Goal: Use online tool/utility: Utilize a website feature to perform a specific function

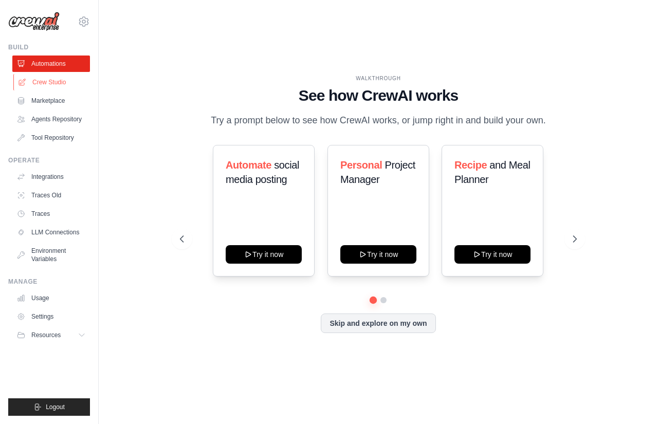
click at [34, 82] on link "Crew Studio" at bounding box center [52, 82] width 78 height 16
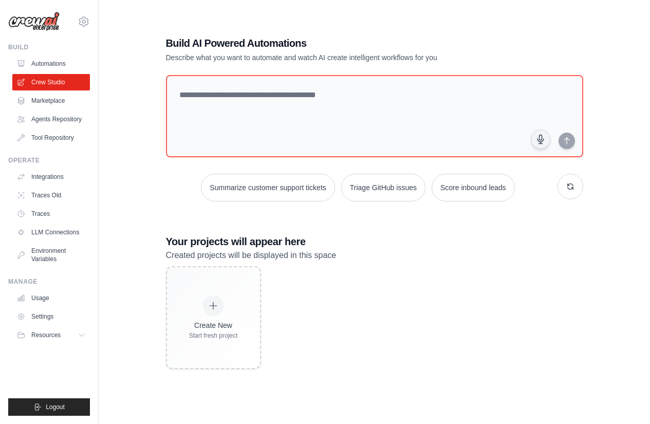
scroll to position [21, 0]
click at [44, 101] on link "Marketplace" at bounding box center [52, 101] width 78 height 16
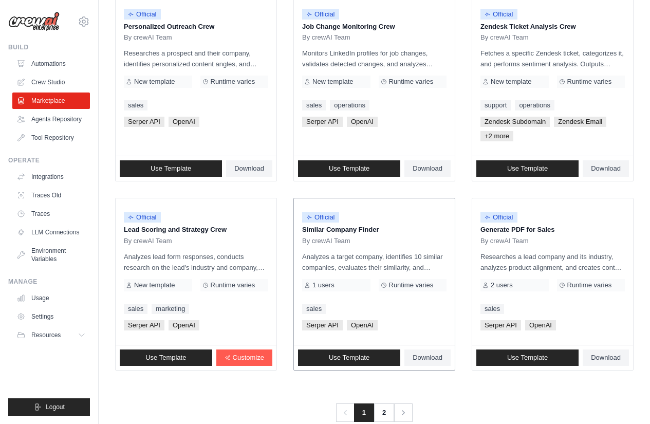
scroll to position [557, 0]
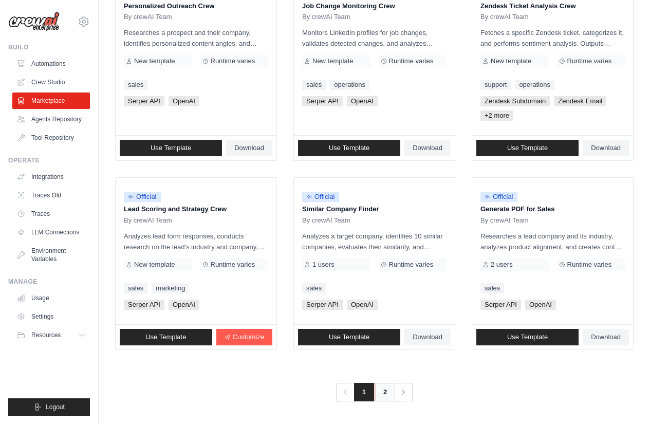
click at [384, 394] on link "2" at bounding box center [385, 392] width 21 height 19
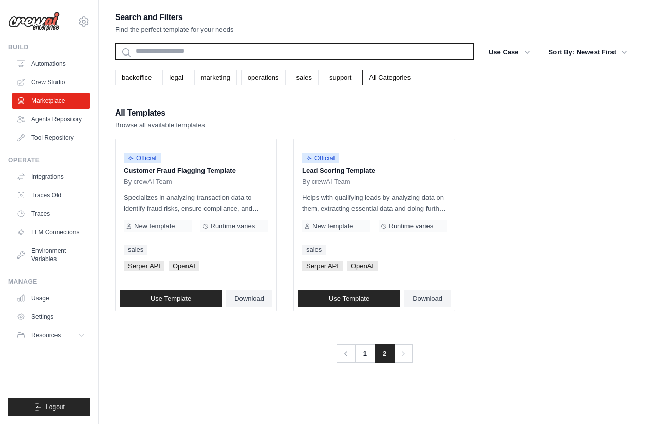
click at [226, 54] on input "text" at bounding box center [294, 51] width 359 height 16
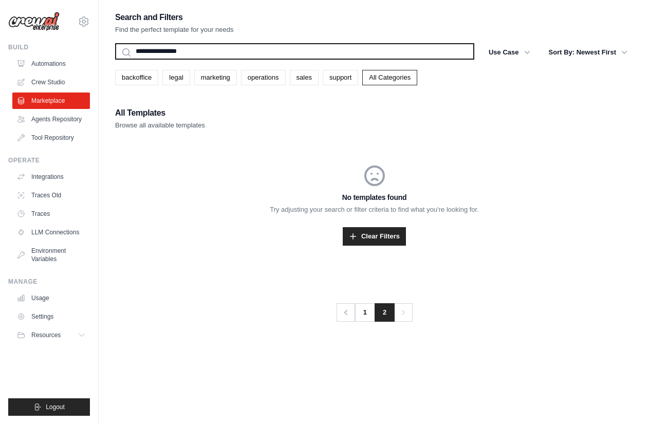
type input "**********"
click at [115, 59] on button "Search" at bounding box center [115, 59] width 1 height 1
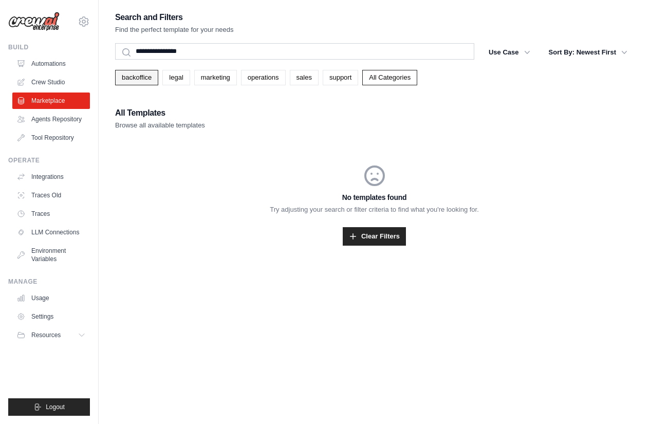
click at [141, 72] on link "backoffice" at bounding box center [136, 77] width 43 height 15
click at [218, 79] on link "marketing" at bounding box center [215, 77] width 43 height 15
click at [387, 70] on link "All Categories" at bounding box center [389, 77] width 55 height 15
click at [45, 79] on link "Crew Studio" at bounding box center [52, 82] width 78 height 16
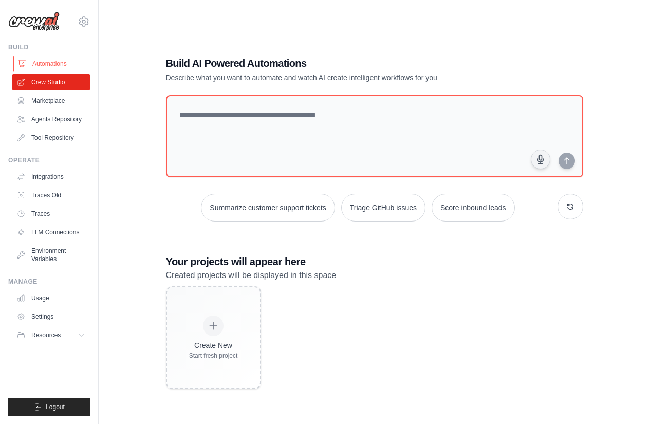
click at [48, 62] on link "Automations" at bounding box center [52, 64] width 78 height 16
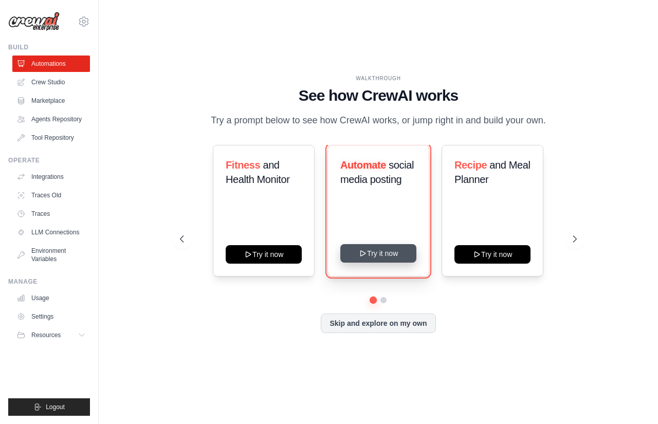
click at [382, 252] on button "Try it now" at bounding box center [378, 253] width 76 height 19
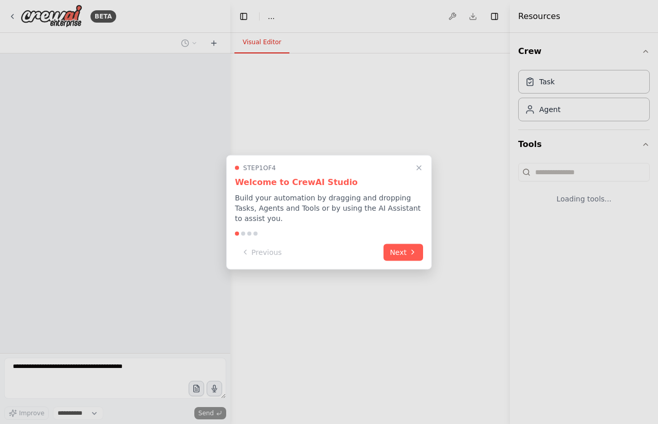
select select "****"
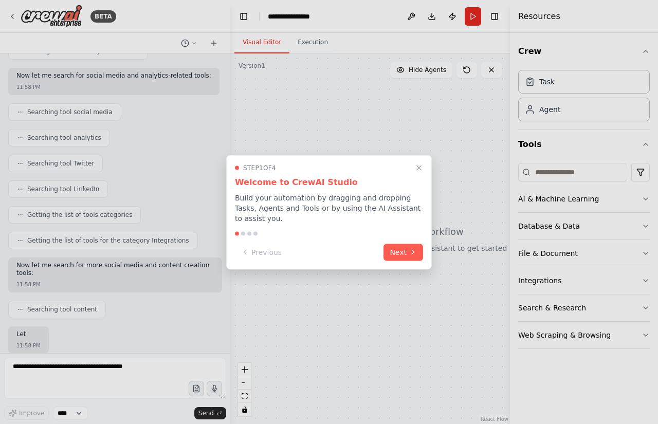
scroll to position [201, 0]
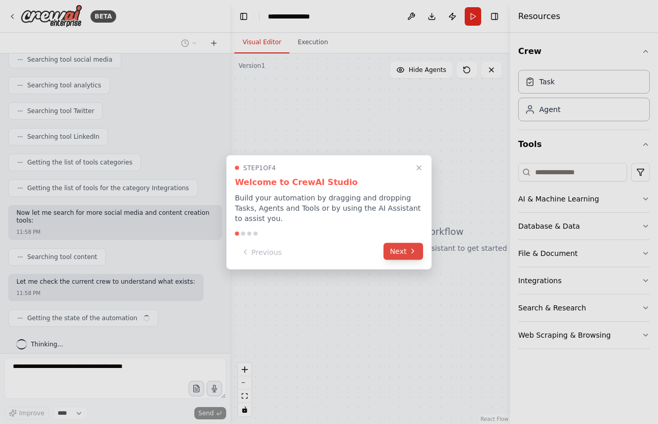
click at [400, 248] on button "Next" at bounding box center [403, 251] width 40 height 17
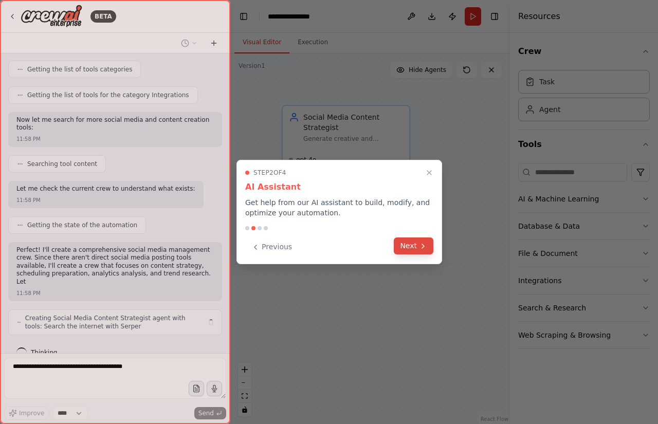
scroll to position [302, 0]
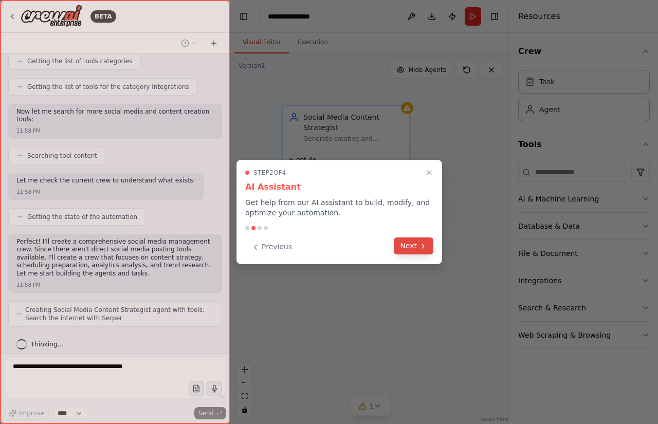
click at [406, 246] on button "Next" at bounding box center [414, 245] width 40 height 17
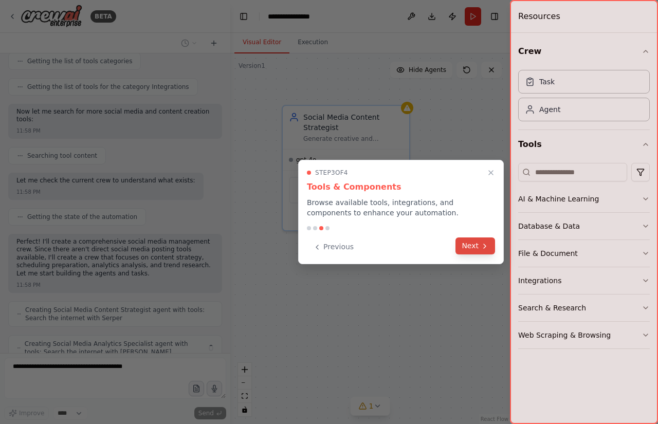
scroll to position [336, 0]
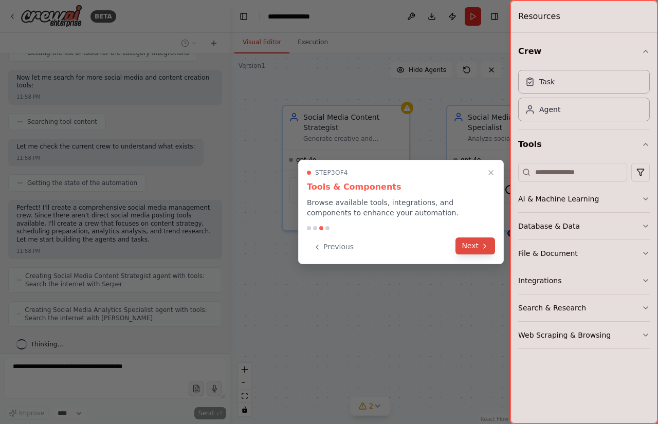
click at [469, 240] on button "Next" at bounding box center [475, 245] width 40 height 17
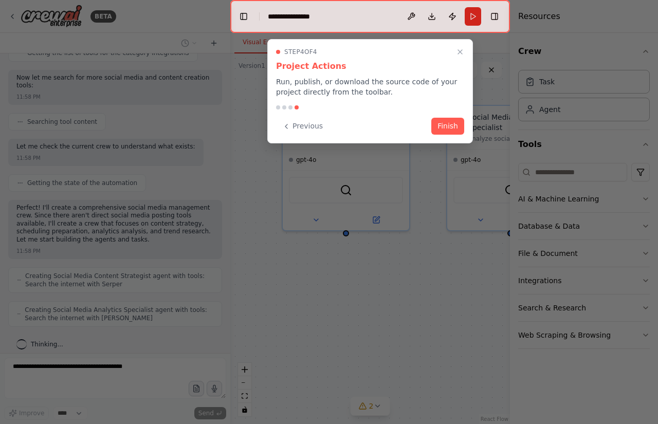
click at [460, 53] on icon "Close walkthrough" at bounding box center [460, 52] width 8 height 8
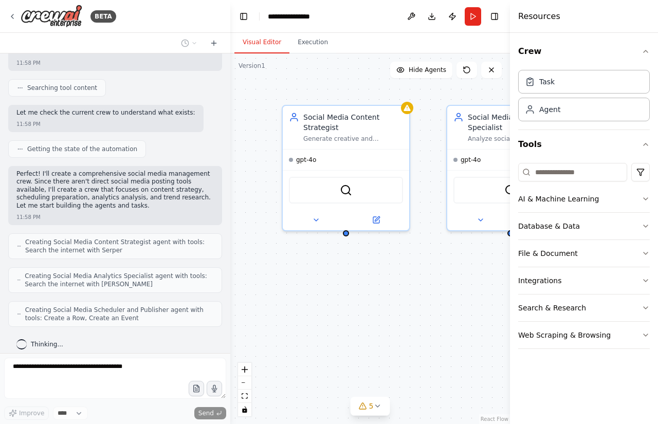
scroll to position [404, 0]
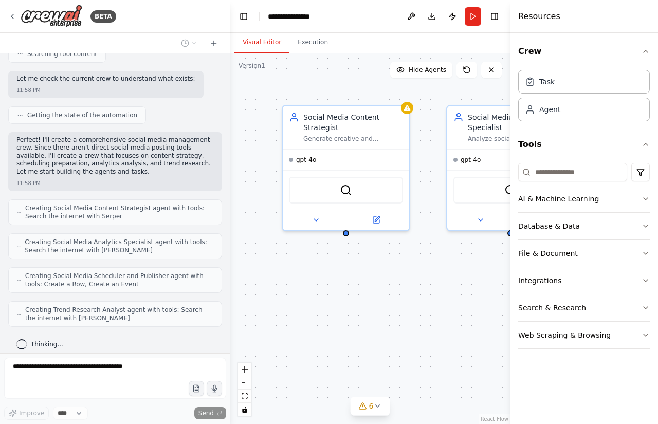
click at [427, 300] on div "Social Media Content Strategist Generate creative and engaging content ideas fo…" at bounding box center [370, 238] width 280 height 371
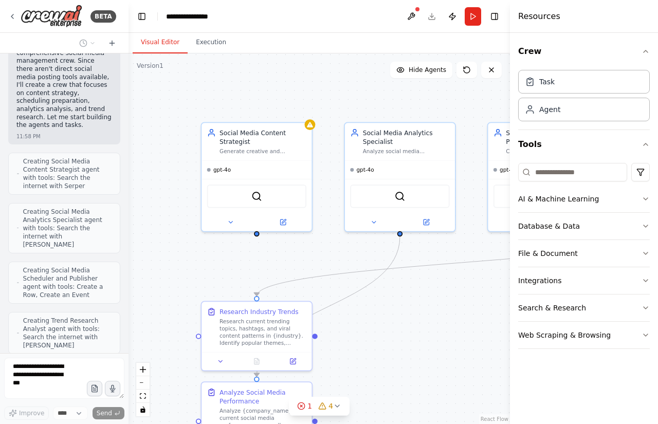
scroll to position [709, 0]
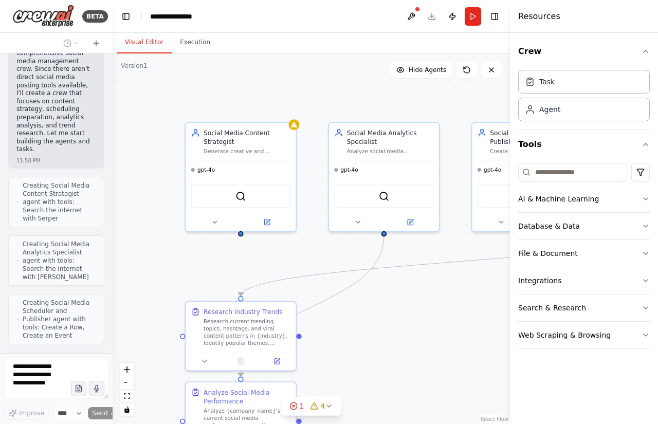
drag, startPoint x: 229, startPoint y: 194, endPoint x: 113, endPoint y: 193, distance: 116.2
click at [113, 193] on div "BETA Create a crew that schedules and publishes social media content across mul…" at bounding box center [329, 212] width 658 height 424
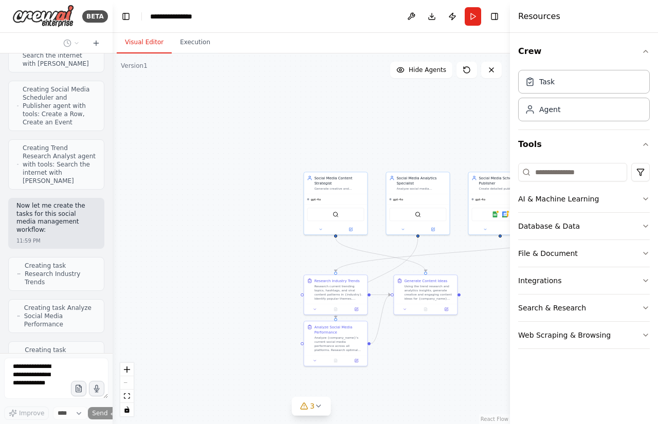
scroll to position [914, 0]
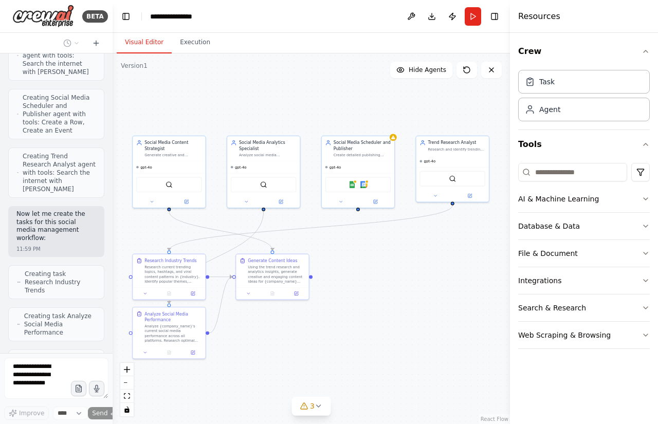
drag, startPoint x: 448, startPoint y: 125, endPoint x: 300, endPoint y: 99, distance: 149.8
click at [300, 99] on div ".deletable-edge-delete-btn { width: 20px; height: 20px; border: 0px solid #ffff…" at bounding box center [311, 238] width 397 height 371
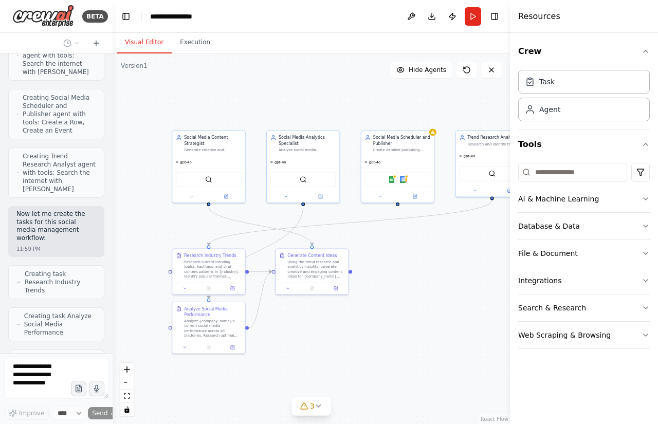
drag, startPoint x: 300, startPoint y: 99, endPoint x: 340, endPoint y: 94, distance: 39.9
click at [340, 94] on div ".deletable-edge-delete-btn { width: 20px; height: 20px; border: 0px solid #ffff…" at bounding box center [311, 238] width 397 height 371
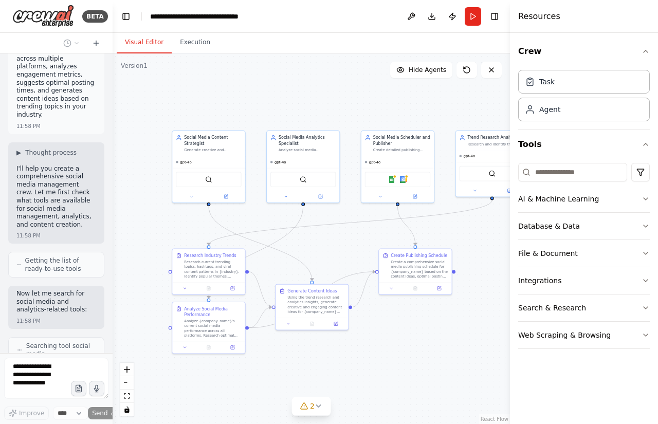
scroll to position [0, 0]
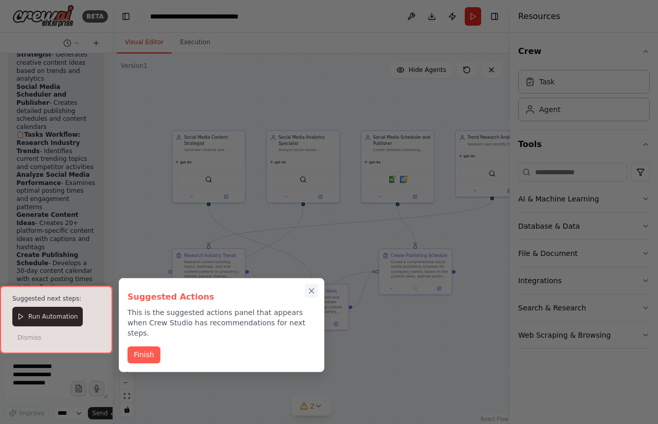
click at [310, 292] on icon "Close walkthrough" at bounding box center [311, 291] width 5 height 5
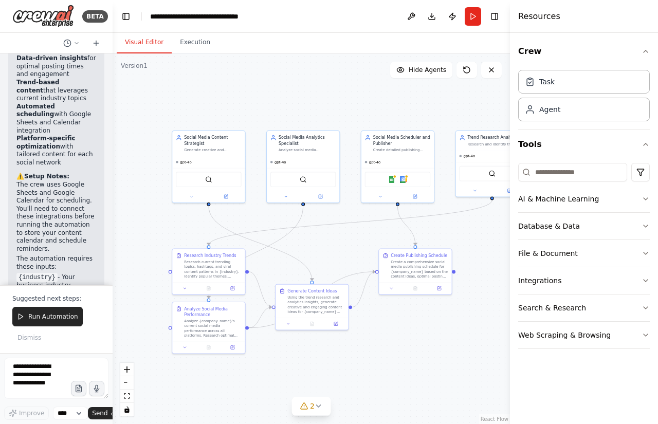
scroll to position [1875, 0]
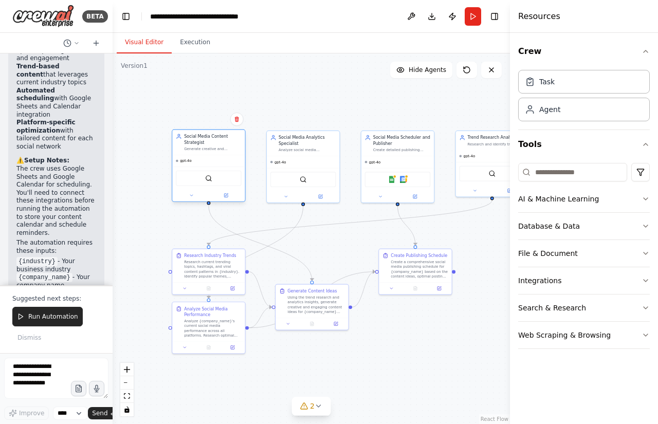
click at [218, 171] on div "SerperDevTool" at bounding box center [209, 178] width 66 height 15
click at [304, 153] on div "Social Media Analytics Specialist Analyze social media engagement metrics, iden…" at bounding box center [303, 142] width 72 height 25
click at [219, 182] on div "SerperDevTool" at bounding box center [209, 178] width 66 height 15
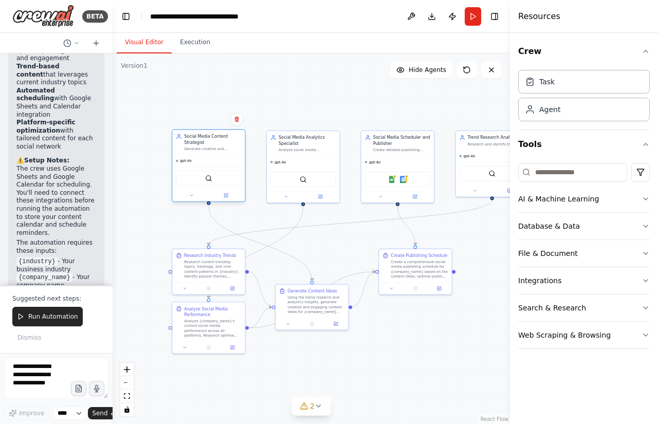
click at [218, 151] on div "Generate creative and engaging content ideas for {industry} based on trending t…" at bounding box center [212, 148] width 57 height 5
click at [312, 157] on div "gpt-4o" at bounding box center [303, 161] width 72 height 12
click at [394, 155] on div "gpt-4o" at bounding box center [397, 161] width 72 height 12
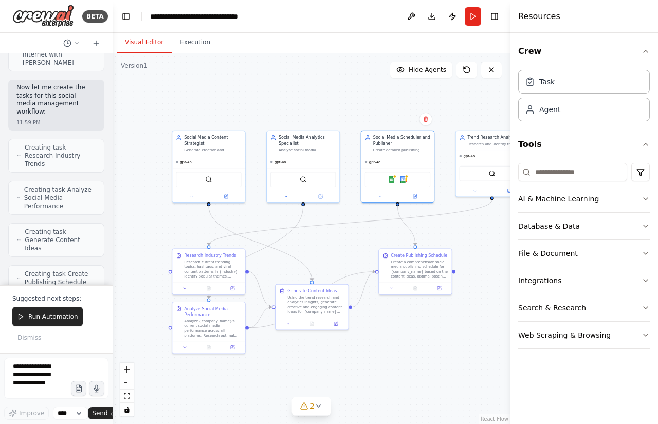
scroll to position [1105, 0]
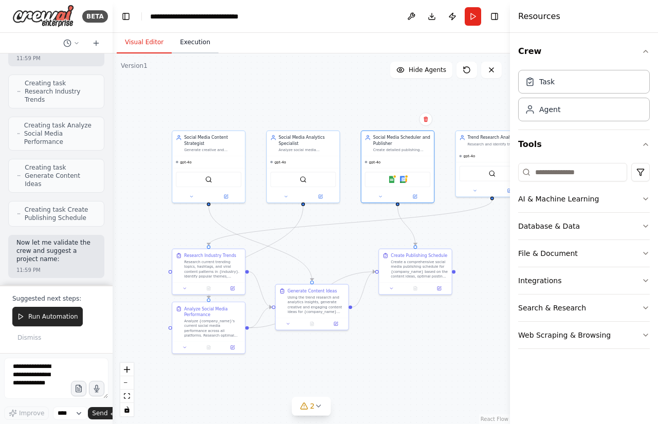
click at [189, 44] on button "Execution" at bounding box center [195, 43] width 47 height 22
click at [140, 41] on button "Visual Editor" at bounding box center [144, 43] width 55 height 22
click at [541, 335] on div "Web Scraping & Browsing" at bounding box center [564, 335] width 93 height 10
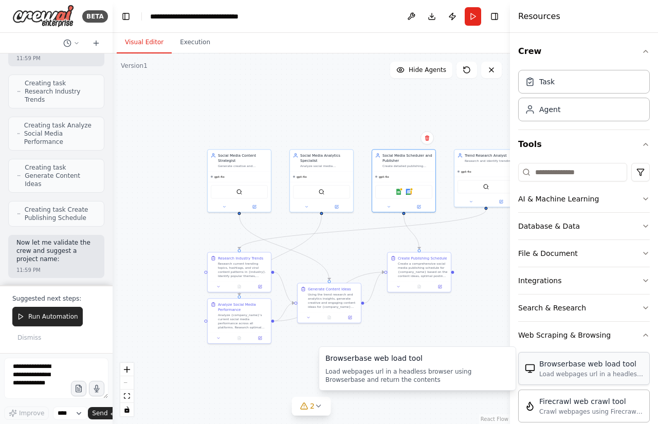
click at [612, 368] on div "Browserbase web load tool" at bounding box center [591, 364] width 104 height 10
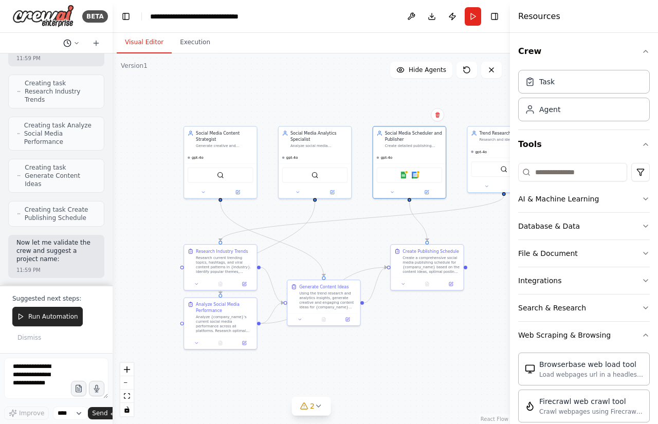
click at [78, 41] on icon at bounding box center [76, 43] width 6 height 6
click at [159, 83] on div ".deletable-edge-delete-btn { width: 20px; height: 20px; border: 0px solid #ffff…" at bounding box center [311, 238] width 397 height 371
